Goal: Information Seeking & Learning: Find specific fact

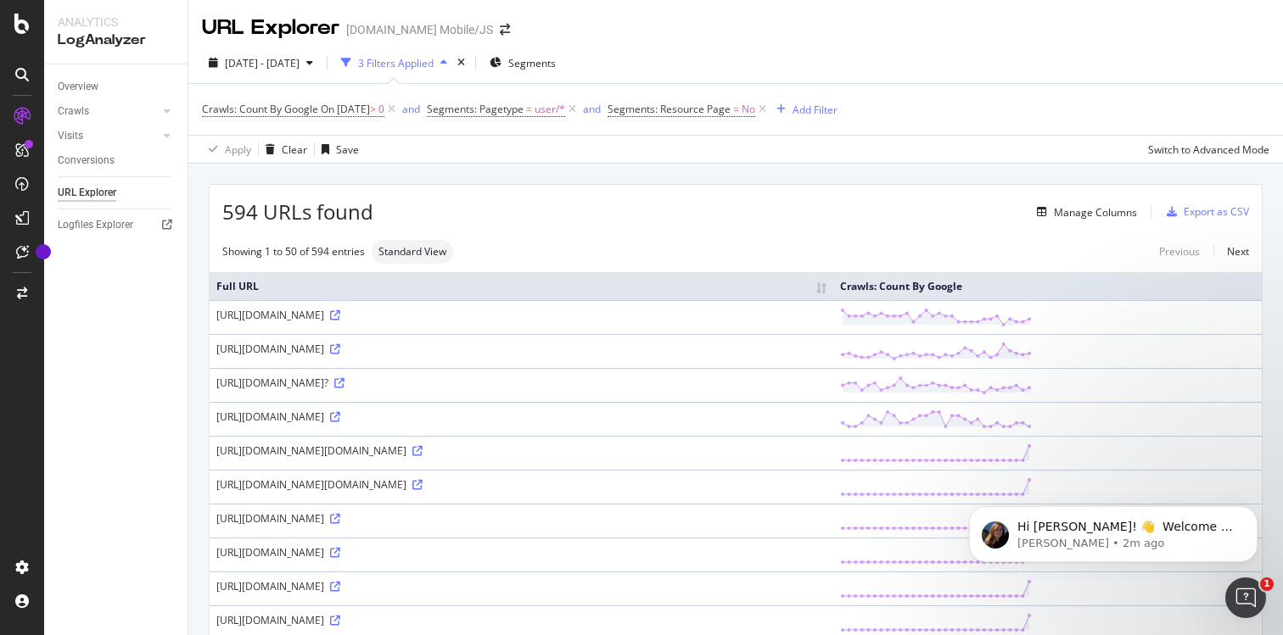
scroll to position [1644, 0]
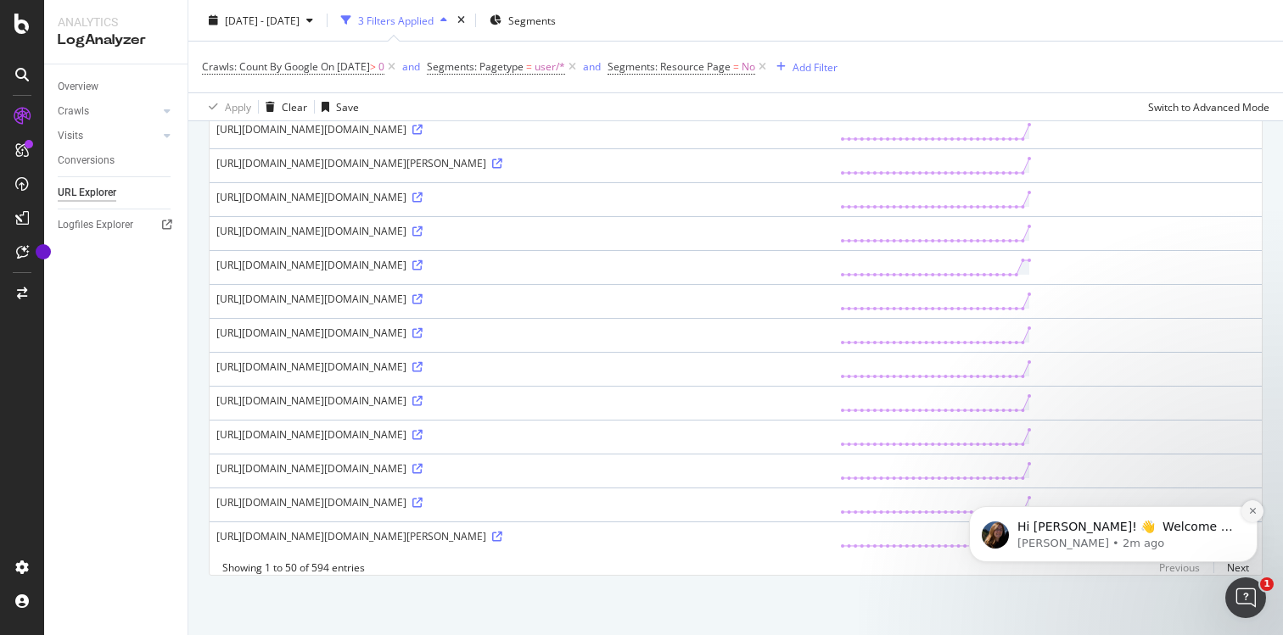
click at [1254, 512] on icon "Dismiss notification" at bounding box center [1252, 511] width 9 height 9
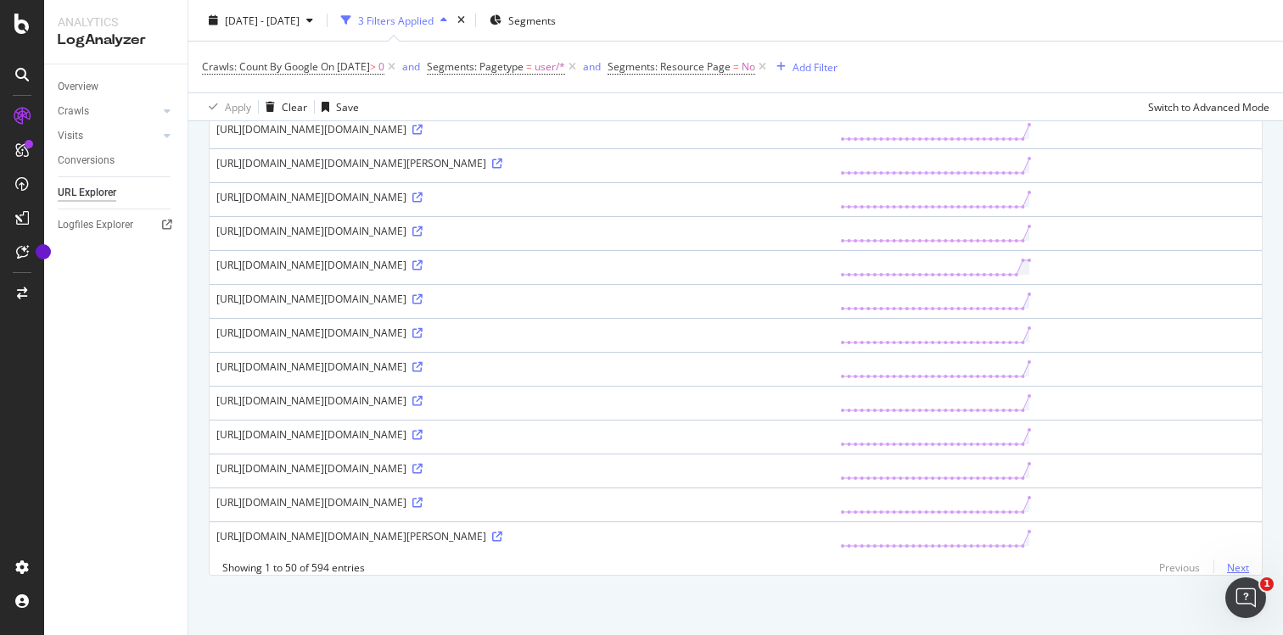
click at [1234, 567] on link "Next" at bounding box center [1231, 568] width 36 height 25
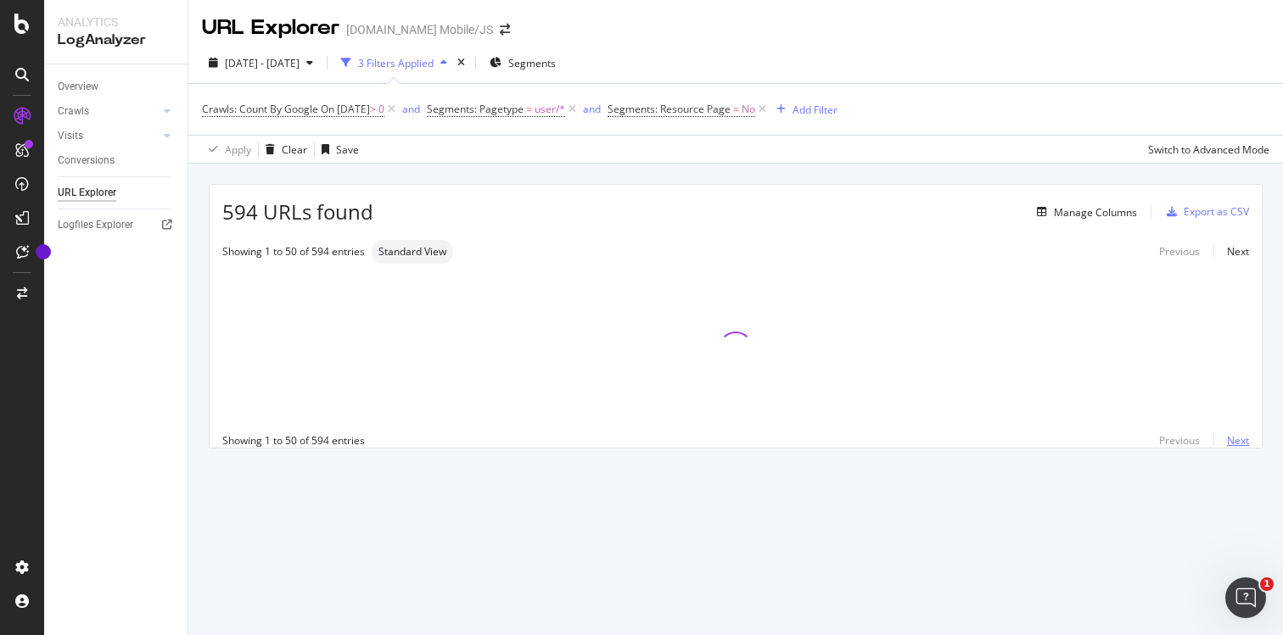
scroll to position [0, 0]
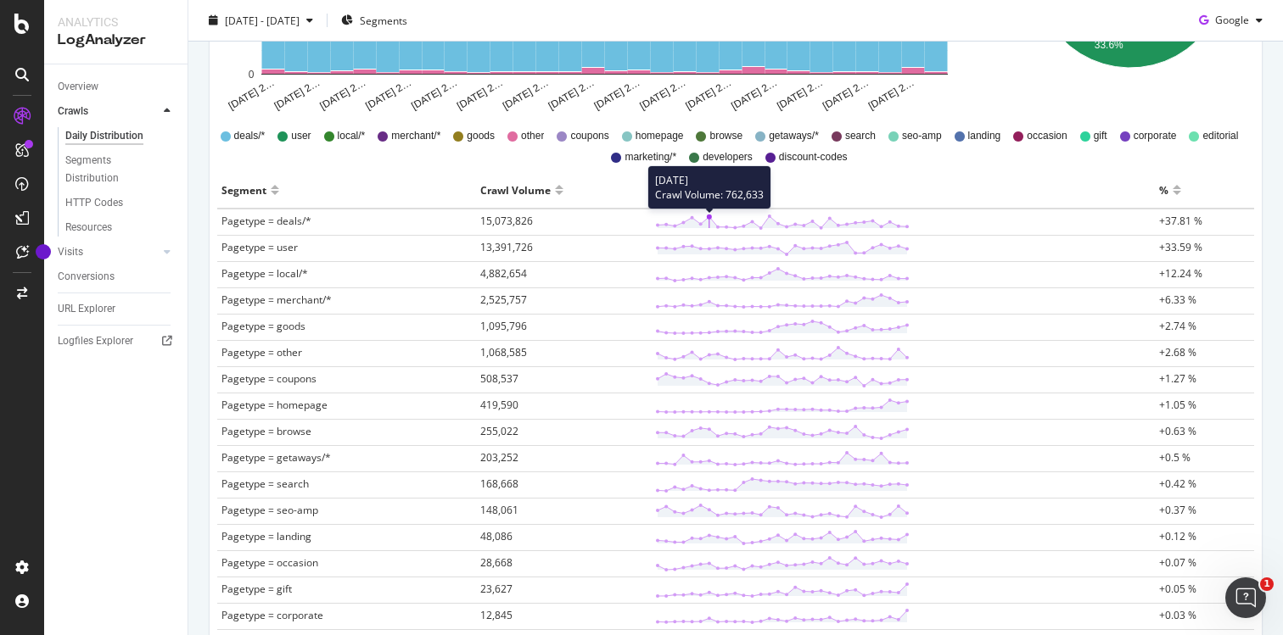
scroll to position [444, 0]
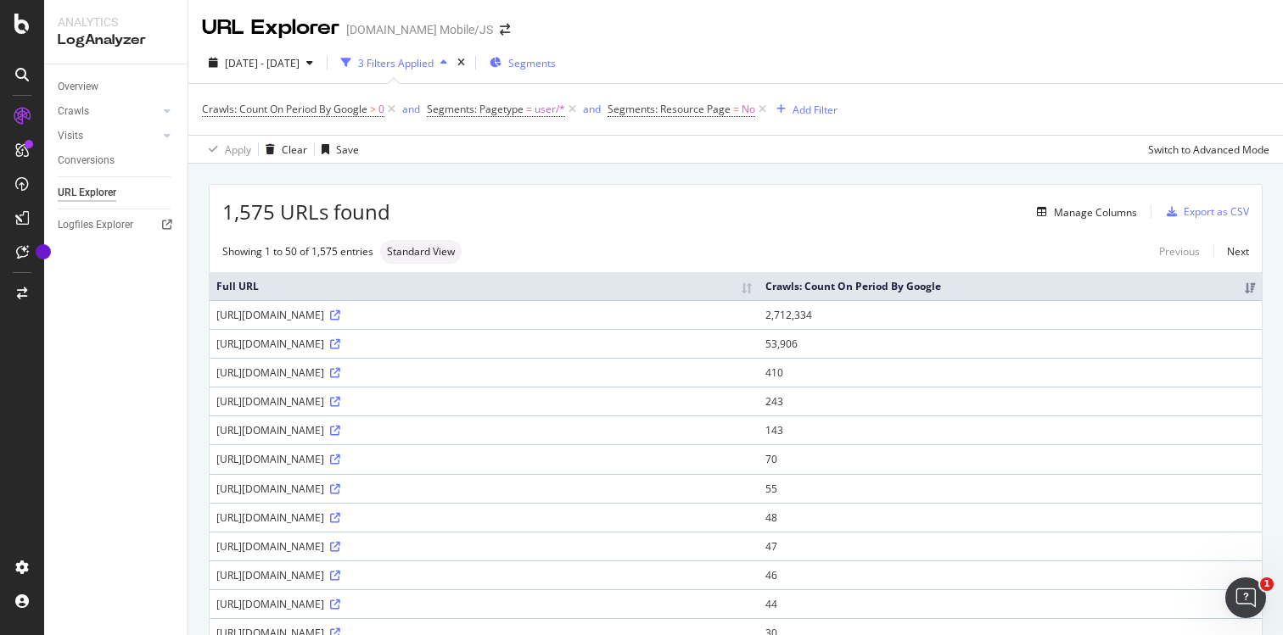
click at [556, 68] on span "Segments" at bounding box center [532, 63] width 48 height 14
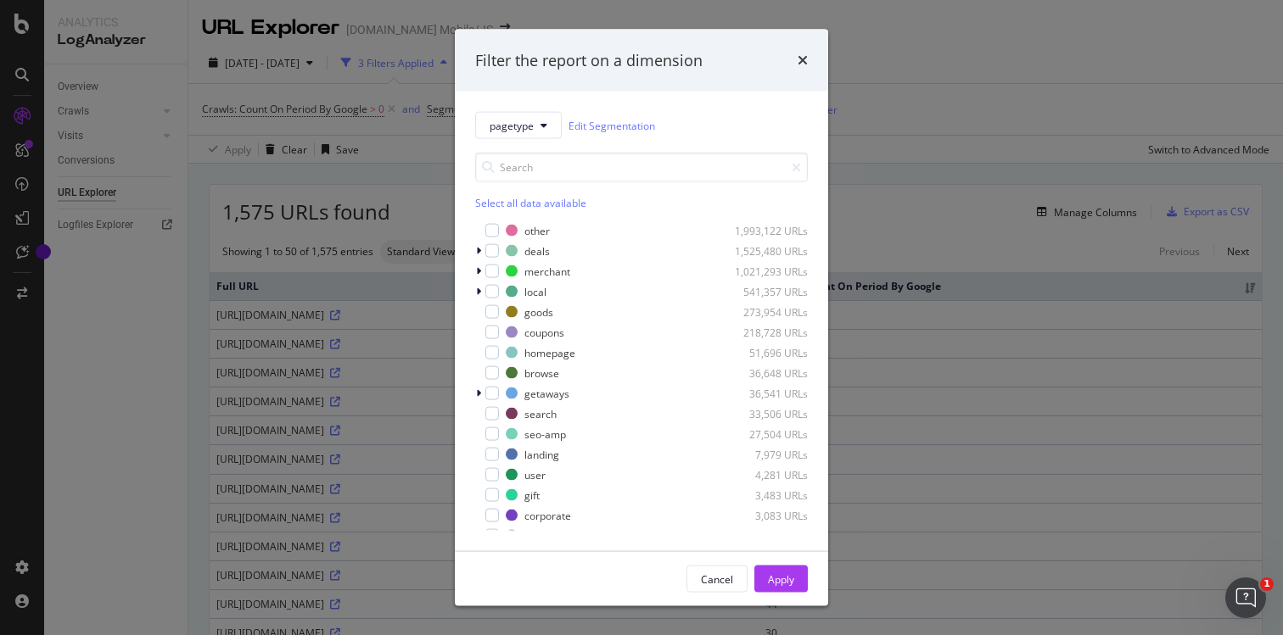
click at [812, 53] on div "Filter the report on a dimension" at bounding box center [641, 60] width 373 height 63
click at [806, 54] on icon "times" at bounding box center [803, 60] width 10 height 14
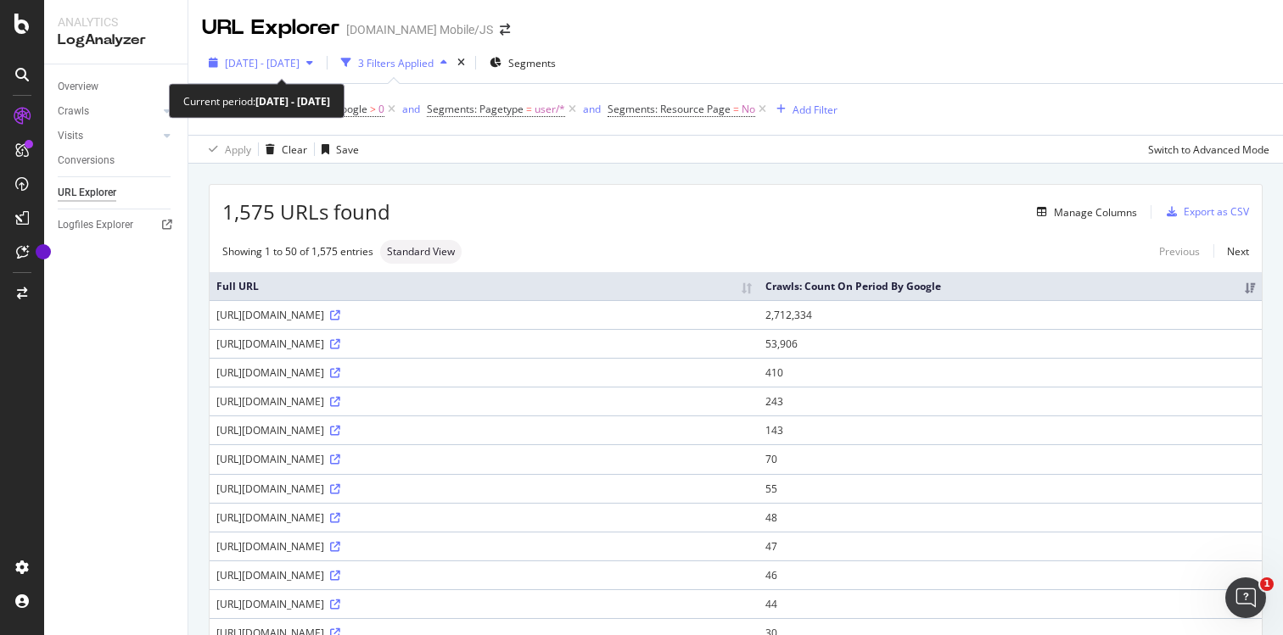
click at [272, 52] on div "2025 Sep. 7th - Sep. 13th" at bounding box center [261, 62] width 118 height 25
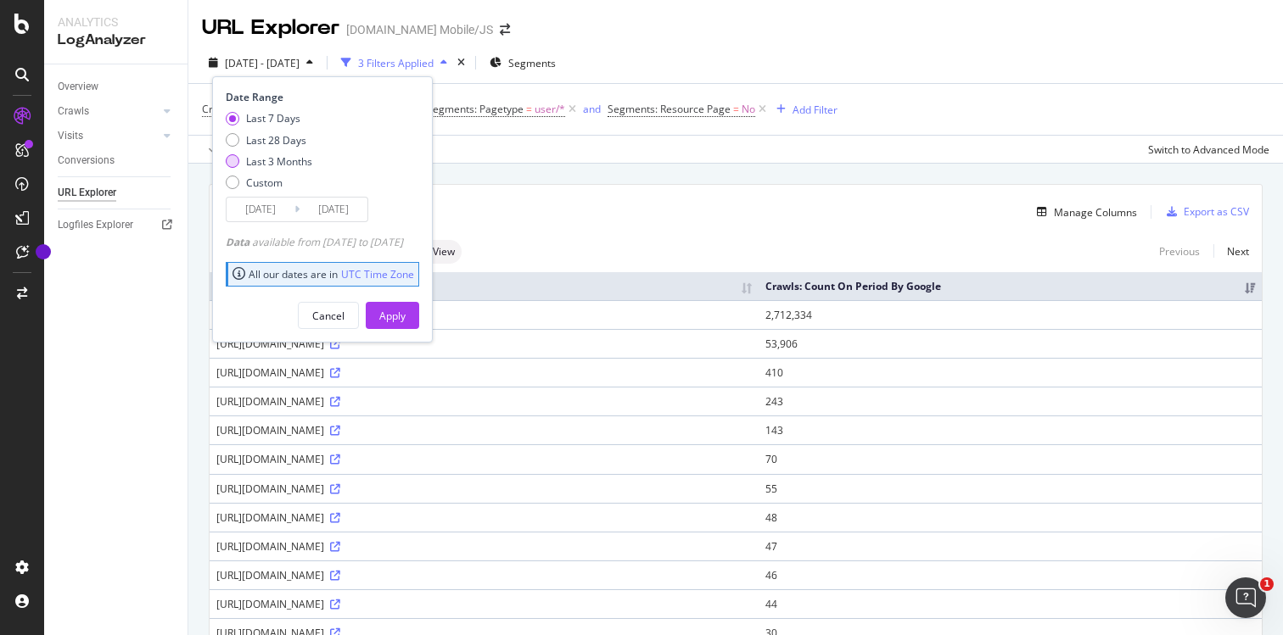
click at [267, 160] on div "Last 3 Months" at bounding box center [279, 161] width 66 height 14
type input "2025/06/14"
click at [406, 311] on div "Apply" at bounding box center [392, 316] width 26 height 14
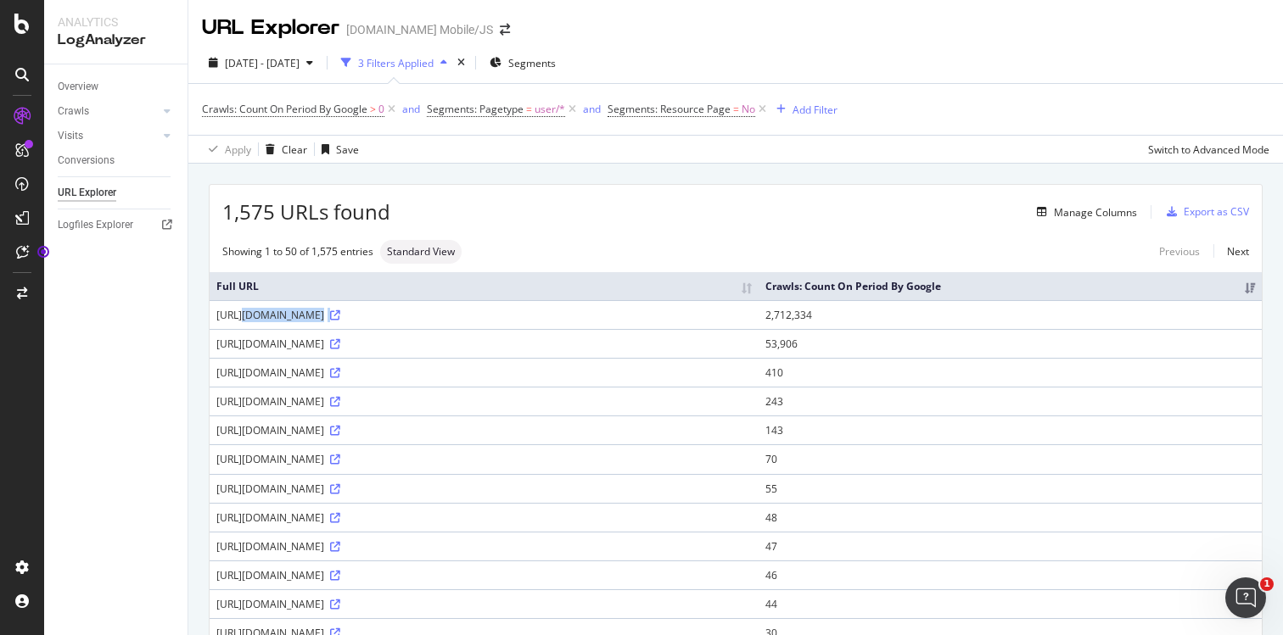
drag, startPoint x: 529, startPoint y: 328, endPoint x: 212, endPoint y: 330, distance: 316.5
click at [212, 329] on td "https://www.groupon.com/mobilenextapi/graphql" at bounding box center [484, 314] width 549 height 29
copy div "https://www.groupon.com/mobilenextapi/graphql"
